Goal: Task Accomplishment & Management: Use online tool/utility

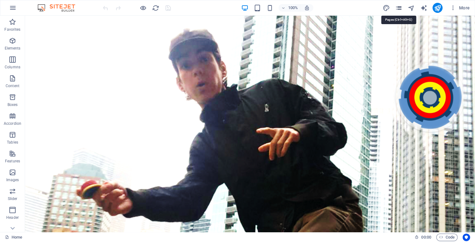
click at [400, 7] on icon "pages" at bounding box center [398, 7] width 7 height 7
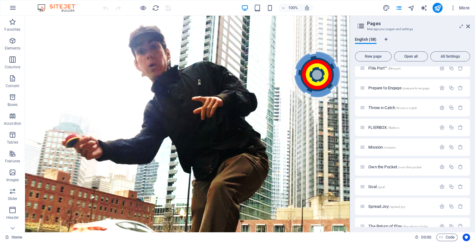
scroll to position [730, 0]
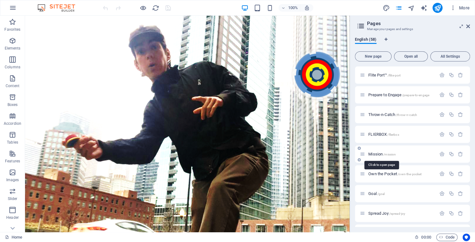
click at [378, 153] on span "Mission /mission" at bounding box center [382, 154] width 28 height 5
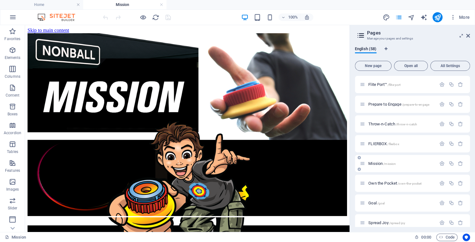
scroll to position [0, 0]
click at [470, 222] on div "Home / Legal Notice /legal-notice Privacy /privacy Nonball Sports™ /sports Mars…" at bounding box center [412, 151] width 115 height 151
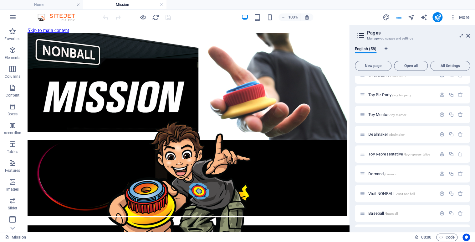
scroll to position [978, 0]
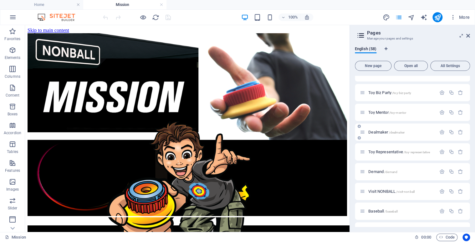
click at [384, 133] on span "Dealmaker /dealmaker" at bounding box center [386, 132] width 36 height 5
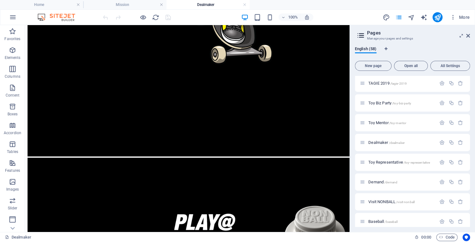
scroll to position [333, 0]
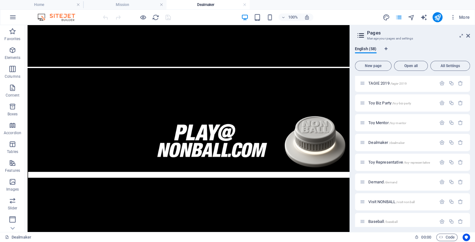
drag, startPoint x: 347, startPoint y: 101, endPoint x: 362, endPoint y: 261, distance: 160.7
click at [53, 48] on icon at bounding box center [51, 48] width 3 height 7
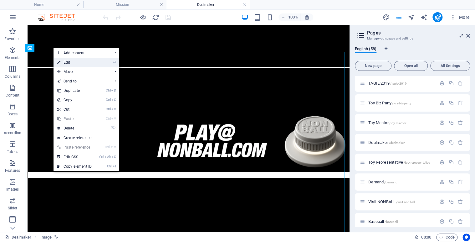
click at [69, 62] on link "⏎ Edit" at bounding box center [75, 62] width 42 height 9
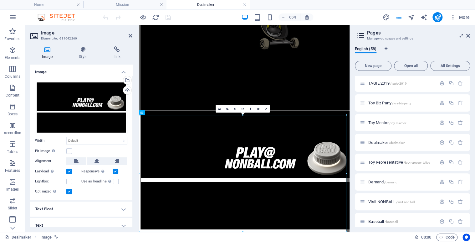
scroll to position [220, 0]
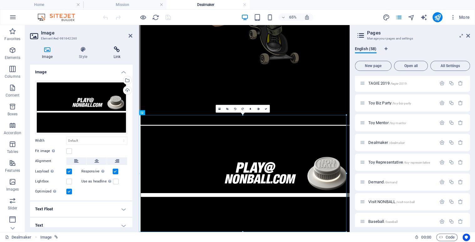
click at [117, 54] on h4 "Link" at bounding box center [117, 52] width 31 height 13
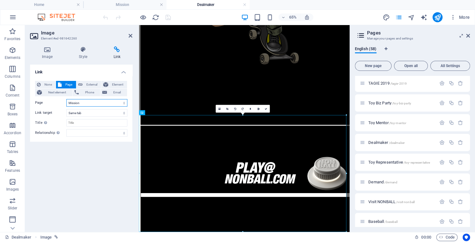
click at [123, 102] on select "Home Legal Notice Privacy Nonball Sports™ Mars Battles™ Return of Play™ [PERSON…" at bounding box center [96, 103] width 61 height 8
select select "43"
click at [66, 99] on select "Home Legal Notice Privacy Nonball Sports™ Mars Battles™ Return of Play™ [PERSON…" at bounding box center [96, 103] width 61 height 8
click at [267, 108] on icon at bounding box center [266, 108] width 3 height 3
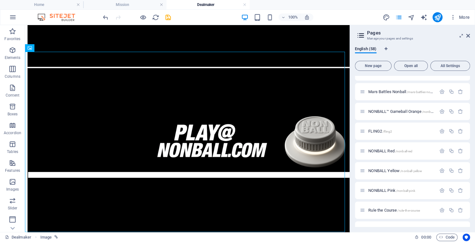
scroll to position [499, 0]
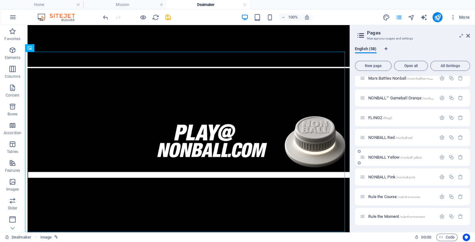
drag, startPoint x: 468, startPoint y: 150, endPoint x: 467, endPoint y: 165, distance: 15.1
click at [467, 165] on div "NONBALL Yellow /nonball-yellow" at bounding box center [412, 156] width 115 height 17
drag, startPoint x: 468, startPoint y: 155, endPoint x: 467, endPoint y: 173, distance: 18.5
click at [467, 173] on div "Home / Legal Notice /legal-notice Privacy /privacy Nonball Sports™ /sports Mars…" at bounding box center [412, 146] width 115 height 1141
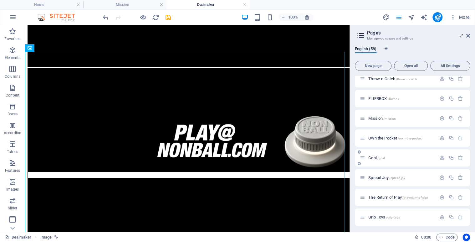
click at [374, 157] on span "Goal /goal" at bounding box center [376, 157] width 16 height 5
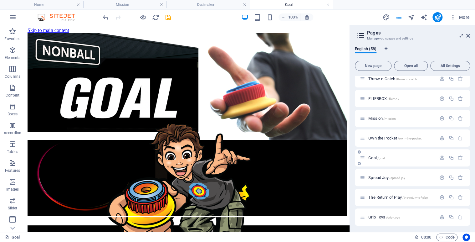
scroll to position [0, 0]
click at [52, 27] on icon at bounding box center [51, 29] width 3 height 7
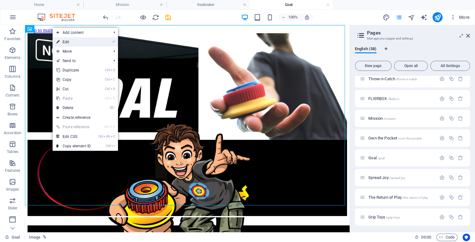
click at [72, 41] on link "⏎ Edit" at bounding box center [74, 41] width 42 height 9
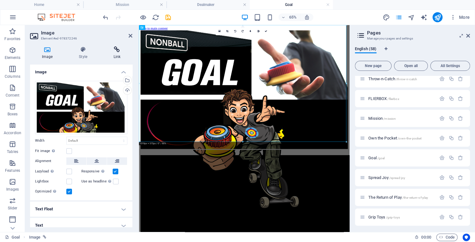
click at [118, 53] on h4 "Link" at bounding box center [117, 52] width 31 height 13
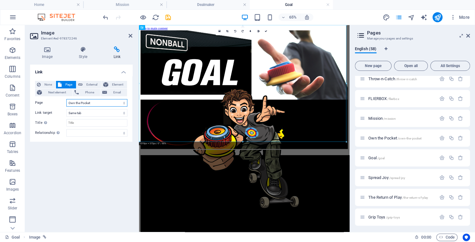
click at [122, 100] on select "Home Legal Notice Privacy Nonball Sports™ Mars Battles™ Return of Play™ [PERSON…" at bounding box center [96, 103] width 61 height 8
click at [66, 99] on select "Home Legal Notice Privacy Nonball Sports™ Mars Battles™ Return of Play™ [PERSON…" at bounding box center [96, 103] width 61 height 8
click at [100, 137] on div "None Page External Element Next element Phone Email Page Home Legal Notice Priv…" at bounding box center [81, 109] width 102 height 66
click at [124, 103] on select "Home Legal Notice Privacy Nonball Sports™ Mars Battles™ Return of Play™ [PERSON…" at bounding box center [96, 103] width 61 height 8
click at [66, 99] on select "Home Legal Notice Privacy Nonball Sports™ Mars Battles™ Return of Play™ [PERSON…" at bounding box center [96, 103] width 61 height 8
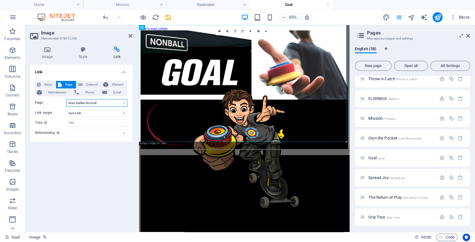
click at [123, 102] on select "Home Legal Notice Privacy Nonball Sports™ Mars Battles™ Return of Play™ [PERSON…" at bounding box center [96, 103] width 61 height 8
select select "44"
click at [66, 99] on select "Home Legal Notice Privacy Nonball Sports™ Mars Battles™ Return of Play™ [PERSON…" at bounding box center [96, 103] width 61 height 8
click at [267, 31] on icon at bounding box center [266, 31] width 3 height 3
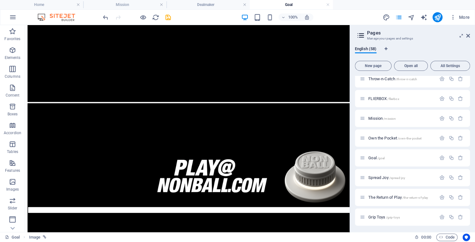
scroll to position [333, 0]
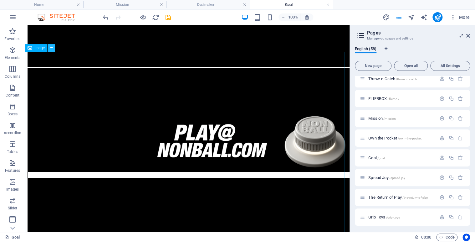
click at [53, 47] on icon at bounding box center [51, 48] width 3 height 7
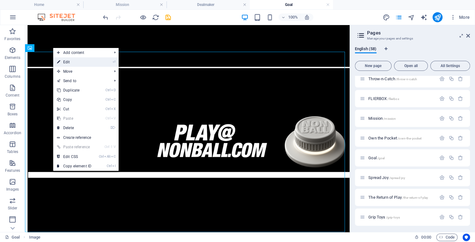
click at [73, 61] on link "⏎ Edit" at bounding box center [74, 61] width 42 height 9
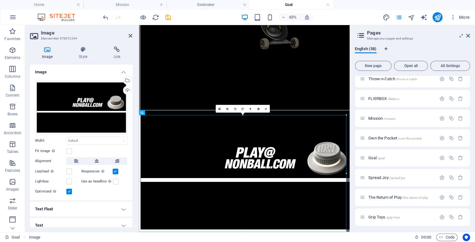
scroll to position [220, 0]
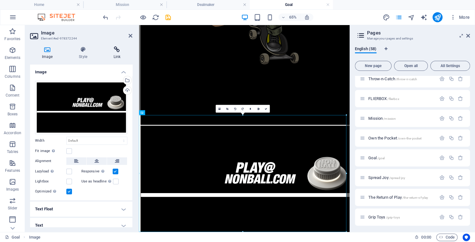
click at [117, 52] on icon at bounding box center [117, 49] width 31 height 6
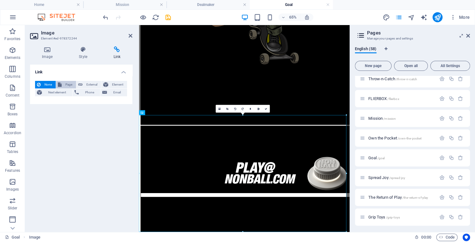
click at [66, 85] on span "Page" at bounding box center [69, 85] width 11 height 8
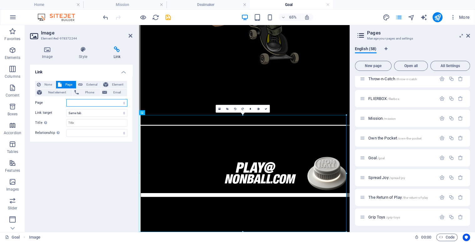
click at [124, 104] on select "Home Legal Notice Privacy Nonball Sports™ Mars Battles™ Return of Play™ [PERSON…" at bounding box center [96, 103] width 61 height 8
select select "42"
click at [66, 99] on select "Home Legal Notice Privacy Nonball Sports™ Mars Battles™ Return of Play™ [PERSON…" at bounding box center [96, 103] width 61 height 8
click at [267, 109] on link at bounding box center [266, 109] width 8 height 8
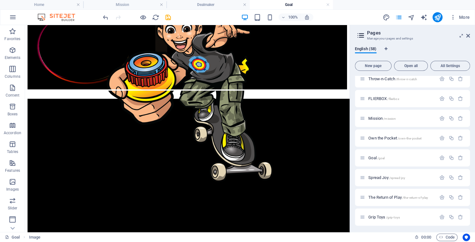
scroll to position [0, 0]
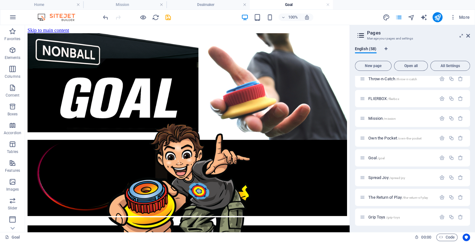
drag, startPoint x: 347, startPoint y: 156, endPoint x: 382, endPoint y: 50, distance: 111.8
click at [385, 178] on span "Spread Joy /spread-joy" at bounding box center [386, 177] width 37 height 5
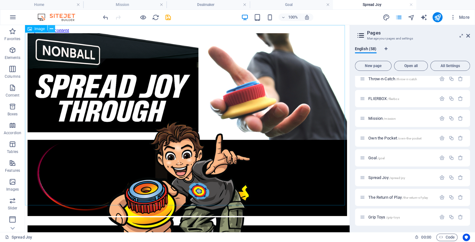
click at [52, 29] on icon at bounding box center [51, 29] width 3 height 7
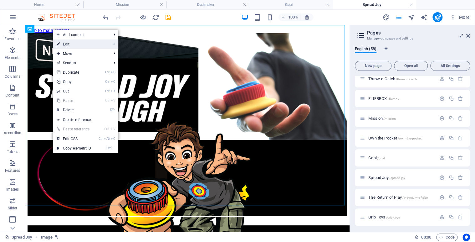
click at [71, 44] on link "⏎ Edit" at bounding box center [74, 43] width 42 height 9
select select "45"
select select
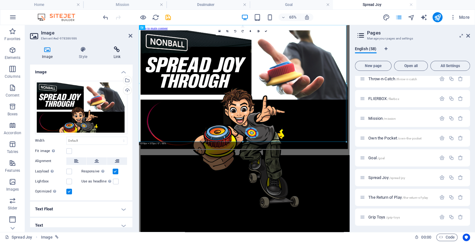
click at [113, 49] on icon at bounding box center [117, 49] width 31 height 6
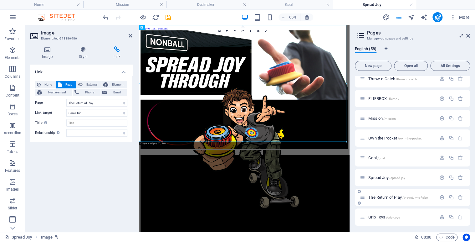
click at [382, 196] on span "The Return of Play /the-return-of-play" at bounding box center [398, 197] width 60 height 5
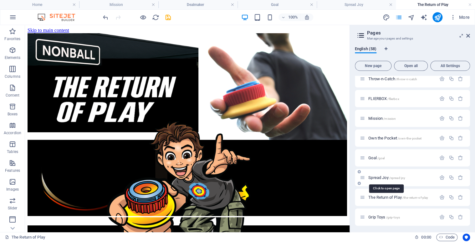
click at [376, 177] on span "Spread Joy /spread-joy" at bounding box center [386, 177] width 37 height 5
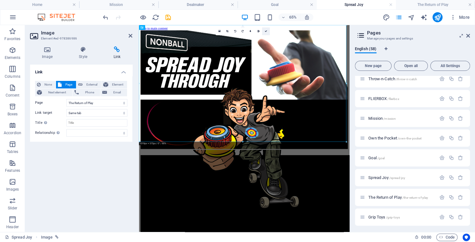
click at [263, 30] on link at bounding box center [266, 32] width 8 height 8
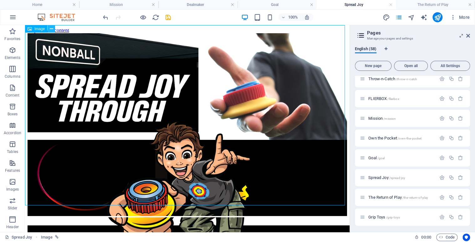
click at [53, 28] on icon at bounding box center [51, 29] width 3 height 7
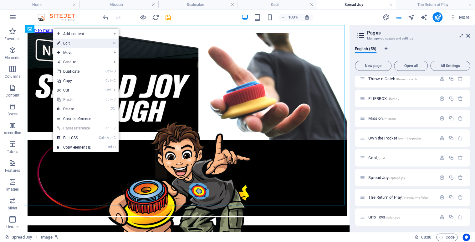
click at [68, 45] on link "⏎ Edit" at bounding box center [74, 43] width 42 height 9
select select "45"
select select
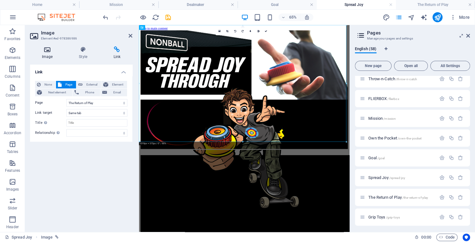
click at [44, 52] on icon at bounding box center [47, 49] width 34 height 6
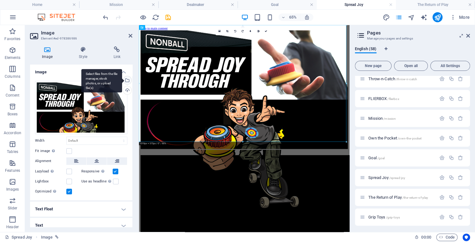
click at [122, 80] on div "Select files from the file manager, stock photos, or upload file(s)" at bounding box center [101, 80] width 41 height 23
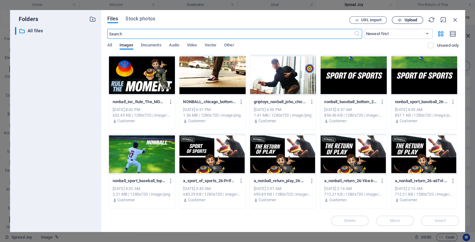
click at [407, 20] on span "Upload" at bounding box center [410, 20] width 13 height 4
click at [400, 23] on button "Upload" at bounding box center [407, 20] width 31 height 8
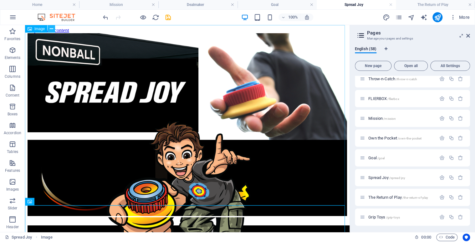
click at [52, 27] on icon at bounding box center [51, 29] width 3 height 7
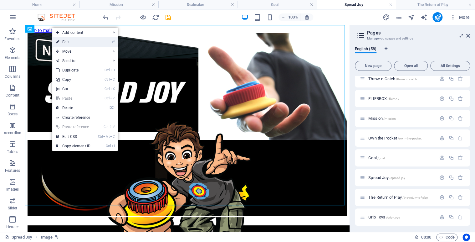
click at [68, 42] on link "⏎ Edit" at bounding box center [73, 41] width 42 height 9
select select "45"
select select
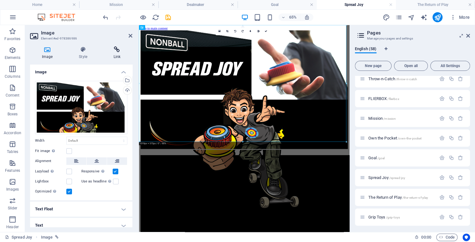
click at [113, 49] on icon at bounding box center [117, 49] width 31 height 6
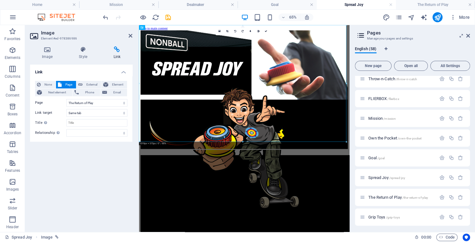
click at [79, 167] on div "Link None Page External Element Next element Phone Email Page Home Legal Notice…" at bounding box center [81, 145] width 102 height 162
click at [267, 31] on icon at bounding box center [266, 31] width 3 height 3
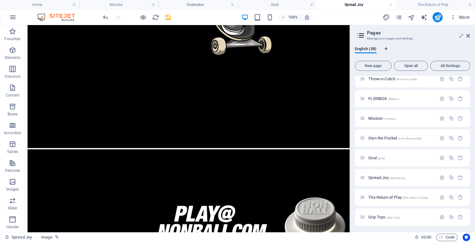
scroll to position [255, 0]
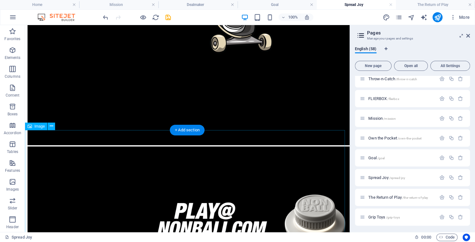
click at [305, 194] on figure at bounding box center [188, 238] width 320 height 184
click at [53, 125] on icon at bounding box center [51, 126] width 3 height 7
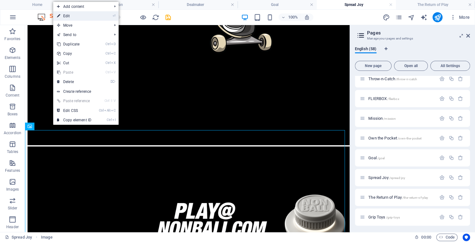
click at [86, 18] on link "⏎ Edit" at bounding box center [74, 15] width 42 height 9
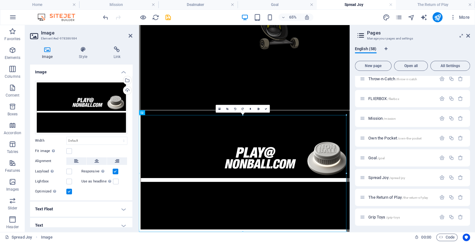
scroll to position [220, 0]
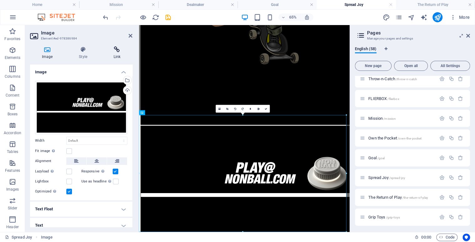
click at [116, 54] on h4 "Link" at bounding box center [117, 52] width 31 height 13
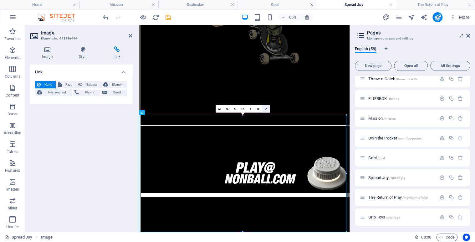
click at [266, 109] on icon at bounding box center [266, 108] width 3 height 3
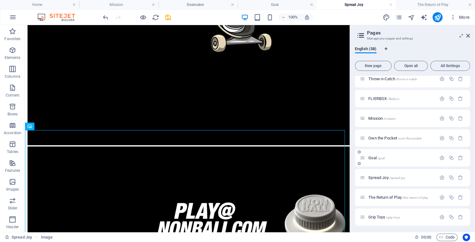
click at [375, 157] on span "Goal /goal" at bounding box center [376, 157] width 16 height 5
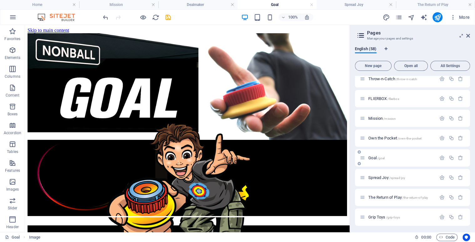
scroll to position [0, 0]
click at [54, 28] on button at bounding box center [52, 29] width 8 height 8
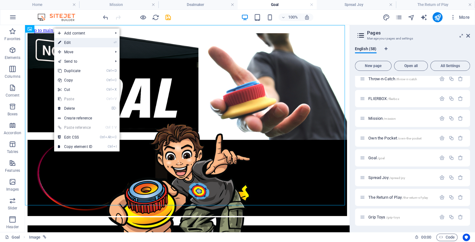
click at [73, 42] on link "⏎ Edit" at bounding box center [75, 42] width 42 height 9
select select "44"
select select
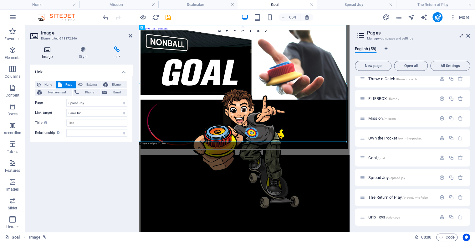
click at [47, 53] on h4 "Image" at bounding box center [48, 52] width 37 height 13
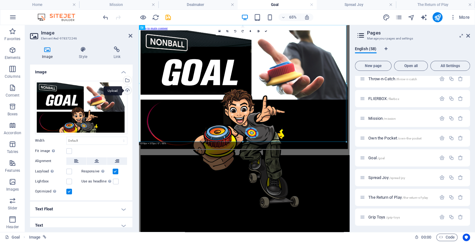
click at [127, 90] on div "Upload" at bounding box center [126, 90] width 9 height 9
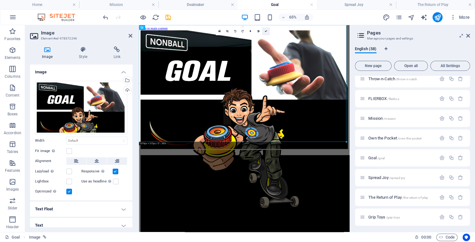
click at [266, 32] on icon at bounding box center [266, 31] width 3 height 3
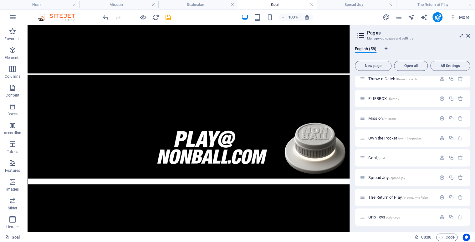
scroll to position [333, 0]
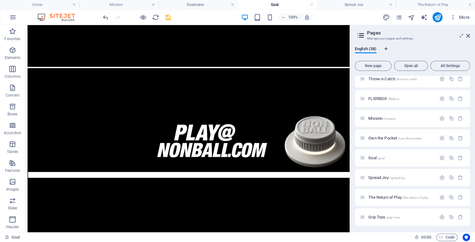
drag, startPoint x: 347, startPoint y: 40, endPoint x: 375, endPoint y: 234, distance: 195.8
click at [51, 47] on icon at bounding box center [51, 48] width 3 height 7
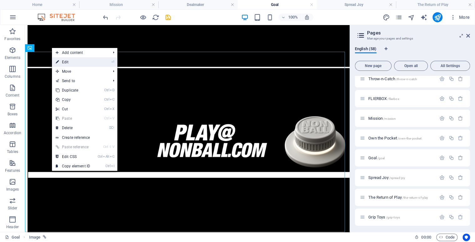
click at [68, 62] on link "⏎ Edit" at bounding box center [73, 61] width 42 height 9
select select "42"
select select
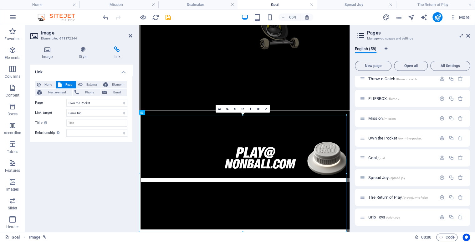
scroll to position [220, 0]
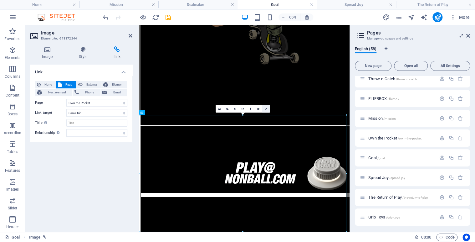
click at [268, 107] on link at bounding box center [266, 109] width 8 height 8
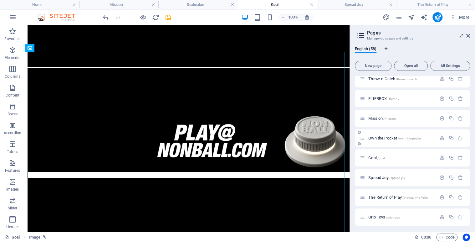
click at [383, 139] on span "Own the Pocket /own-the-pocket" at bounding box center [394, 138] width 53 height 5
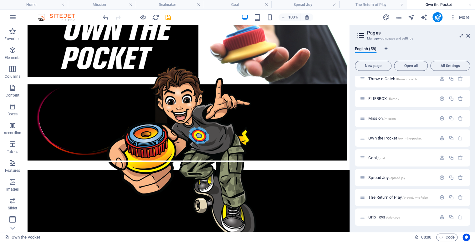
scroll to position [0, 0]
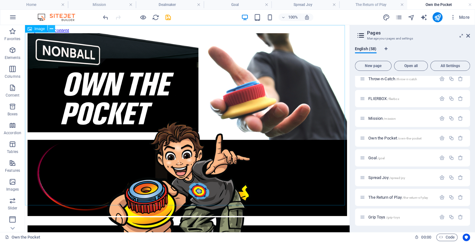
click at [53, 29] on button at bounding box center [52, 29] width 8 height 8
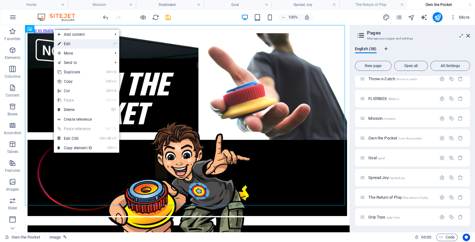
click at [73, 45] on link "⏎ Edit" at bounding box center [75, 43] width 42 height 9
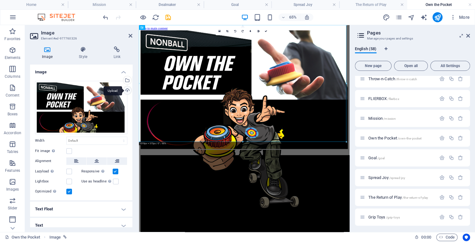
click at [126, 91] on div "Upload" at bounding box center [126, 90] width 9 height 9
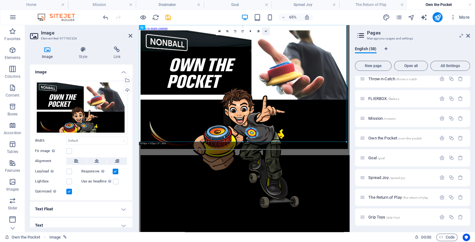
click at [266, 33] on link at bounding box center [266, 32] width 8 height 8
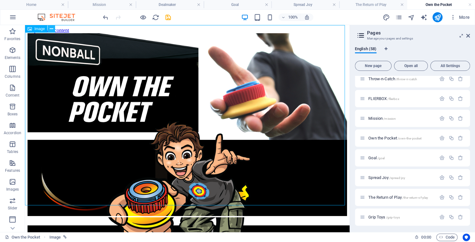
click at [50, 30] on icon at bounding box center [51, 29] width 3 height 7
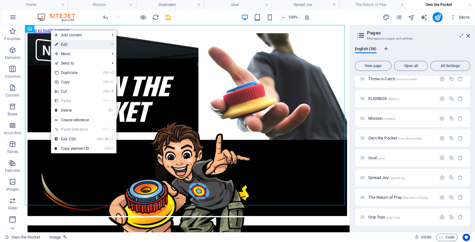
click at [67, 43] on link "⏎ Edit" at bounding box center [72, 44] width 42 height 9
select select "41"
select select
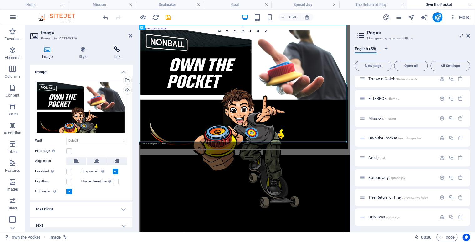
click at [116, 50] on icon at bounding box center [117, 49] width 31 height 6
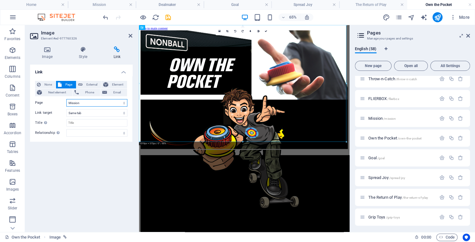
click at [123, 103] on select "Home Legal Notice Privacy Nonball Sports™ Mars Battles™ Return of Play™ [PERSON…" at bounding box center [96, 103] width 61 height 8
select select "0"
click at [66, 99] on select "Home Legal Notice Privacy Nonball Sports™ Mars Battles™ Return of Play™ [PERSON…" at bounding box center [96, 103] width 61 height 8
click at [265, 32] on icon at bounding box center [266, 31] width 3 height 3
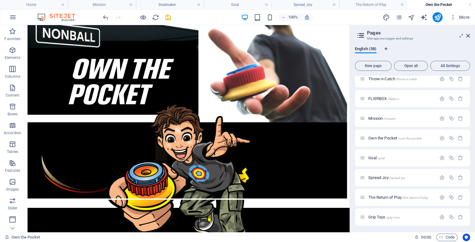
scroll to position [13, 0]
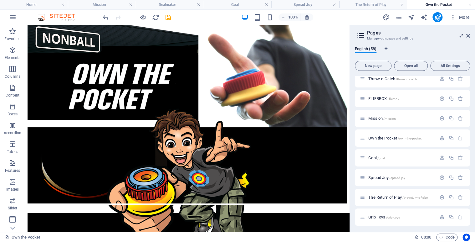
drag, startPoint x: 347, startPoint y: 50, endPoint x: 375, endPoint y: 79, distance: 40.1
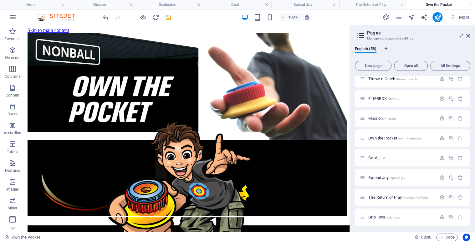
drag, startPoint x: 348, startPoint y: 61, endPoint x: 376, endPoint y: 46, distance: 31.2
click at [54, 27] on button at bounding box center [52, 29] width 8 height 8
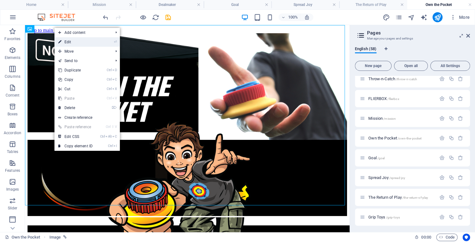
click at [70, 39] on link "⏎ Edit" at bounding box center [75, 41] width 42 height 9
select select
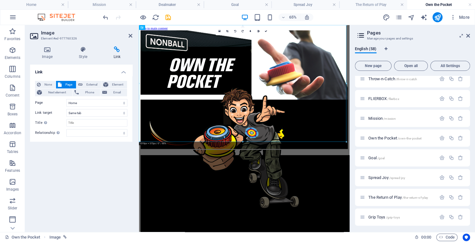
click at [118, 53] on h4 "Link" at bounding box center [117, 52] width 31 height 13
click at [122, 102] on select "Home Legal Notice Privacy Nonball Sports™ Mars Battles™ Return of Play™ [PERSON…" at bounding box center [96, 103] width 61 height 8
select select "13"
click at [66, 99] on select "Home Legal Notice Privacy Nonball Sports™ Mars Battles™ Return of Play™ [PERSON…" at bounding box center [96, 103] width 61 height 8
click at [265, 32] on icon at bounding box center [266, 31] width 3 height 3
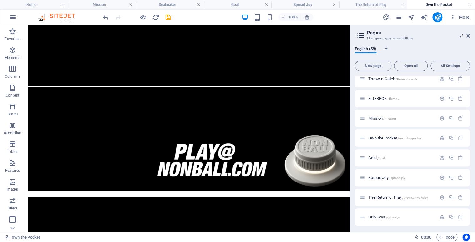
scroll to position [319, 0]
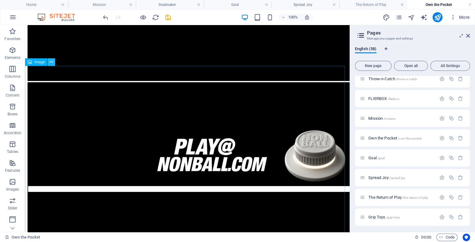
click at [53, 62] on button at bounding box center [52, 62] width 8 height 8
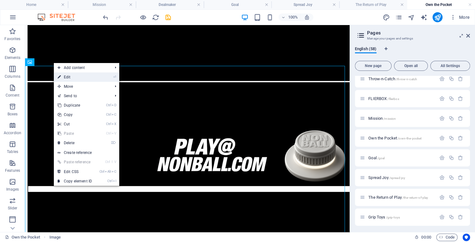
click at [70, 75] on link "⏎ Edit" at bounding box center [75, 76] width 42 height 9
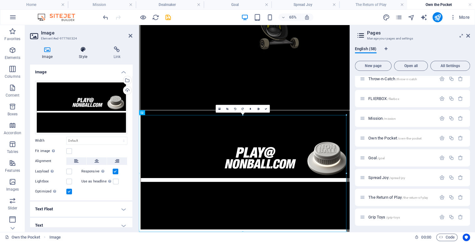
scroll to position [220, 0]
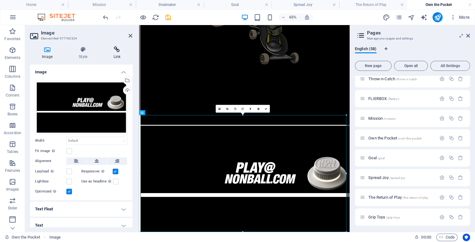
click at [117, 54] on h4 "Link" at bounding box center [117, 52] width 31 height 13
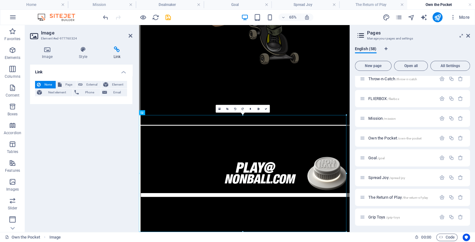
click at [115, 56] on h4 "Link" at bounding box center [117, 52] width 31 height 13
click at [117, 51] on icon at bounding box center [117, 49] width 31 height 6
click at [64, 84] on span "Page" at bounding box center [69, 85] width 11 height 8
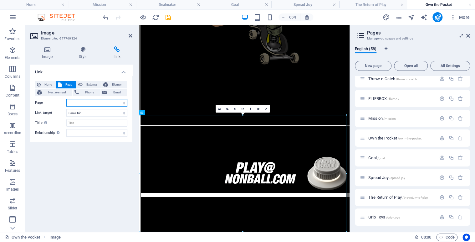
click at [123, 102] on select "Home Legal Notice Privacy Nonball Sports™ Mars Battles™ Return of Play™ [PERSON…" at bounding box center [96, 103] width 61 height 8
select select "41"
click at [66, 99] on select "Home Legal Notice Privacy Nonball Sports™ Mars Battles™ Return of Play™ [PERSON…" at bounding box center [96, 103] width 61 height 8
click at [267, 109] on link at bounding box center [266, 109] width 8 height 8
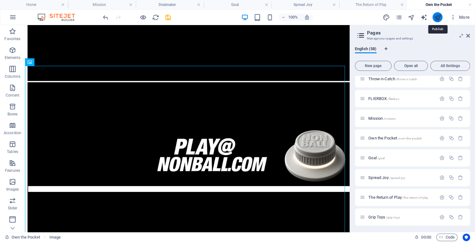
click at [438, 18] on icon "publish" at bounding box center [437, 17] width 7 height 7
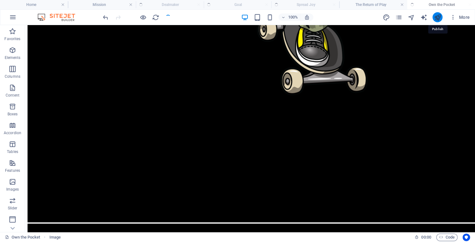
scroll to position [389, 0]
